Goal: Task Accomplishment & Management: Use online tool/utility

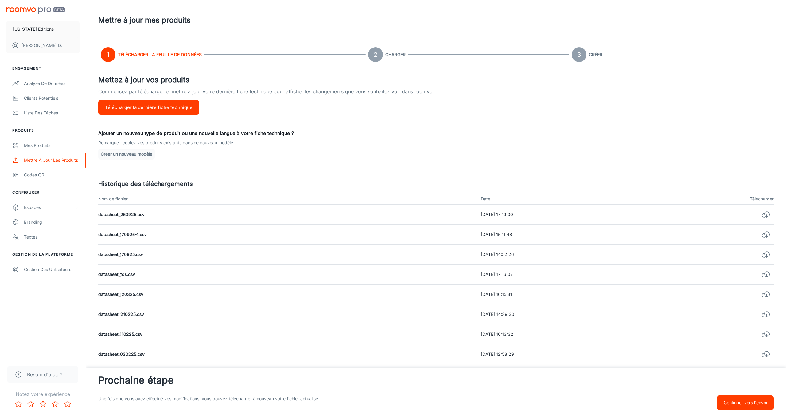
click at [731, 405] on p "Continuer vers l'envoi" at bounding box center [744, 402] width 43 height 7
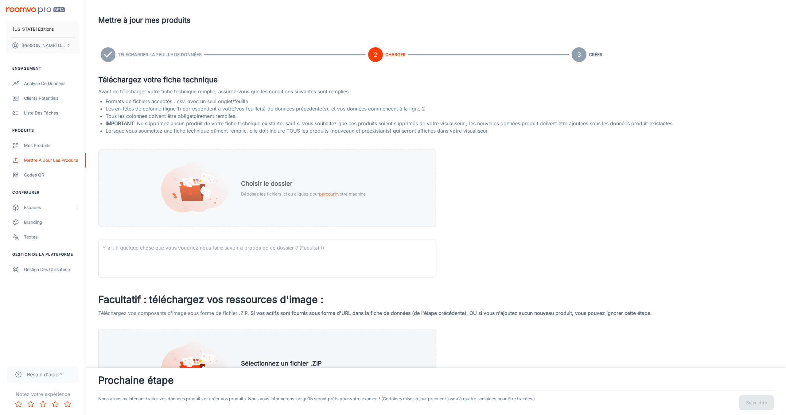
click at [299, 201] on div "Choisir le dossier Déposez les fichiers ici ou cliquez pour parcourir votre mac…" at bounding box center [303, 188] width 139 height 33
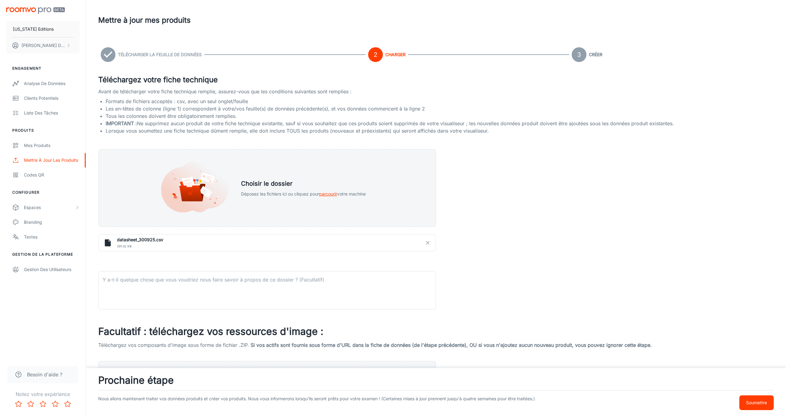
click at [751, 404] on p "Soumettre" at bounding box center [756, 402] width 21 height 7
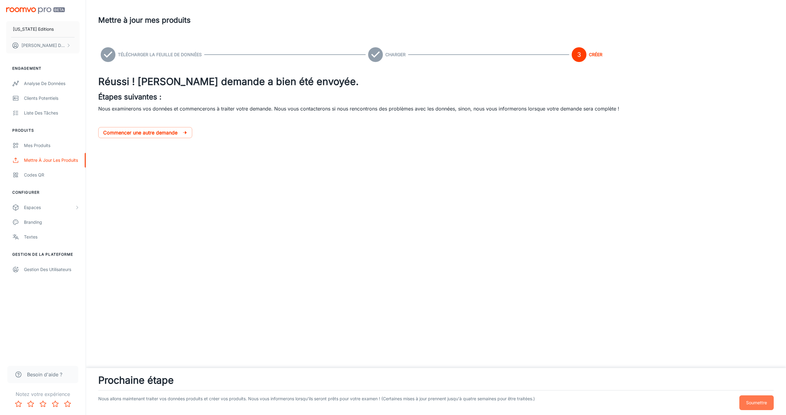
click at [757, 405] on p "Soumettre" at bounding box center [756, 402] width 21 height 7
click at [179, 135] on p "Commencer une autre demande" at bounding box center [142, 132] width 79 height 7
